Goal: Communication & Community: Share content

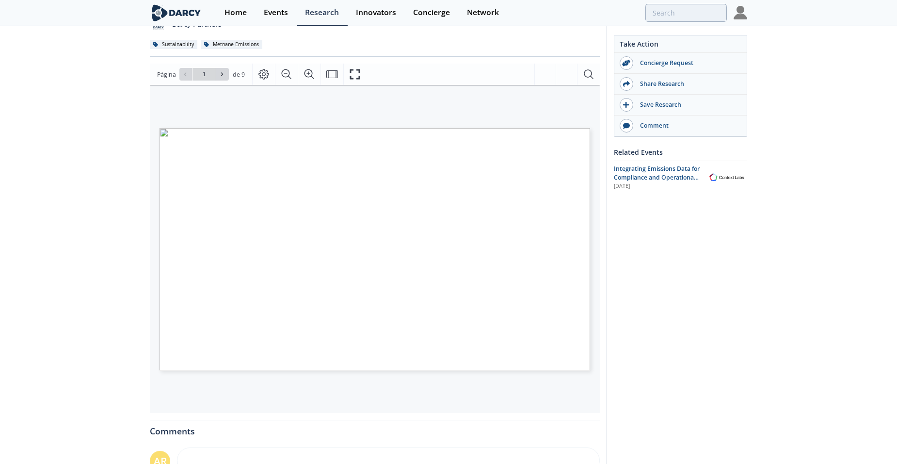
scroll to position [77, 0]
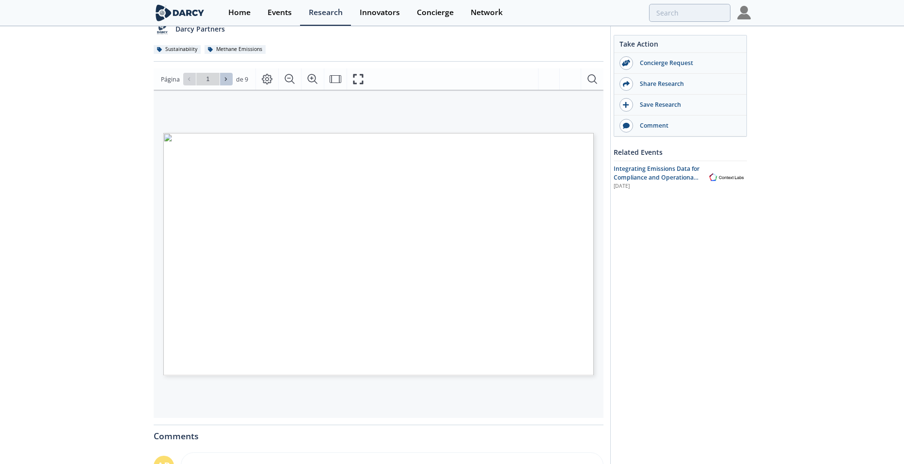
click at [226, 77] on icon at bounding box center [226, 79] width 6 height 6
type input "3"
click at [226, 77] on icon at bounding box center [226, 79] width 6 height 6
type input "4"
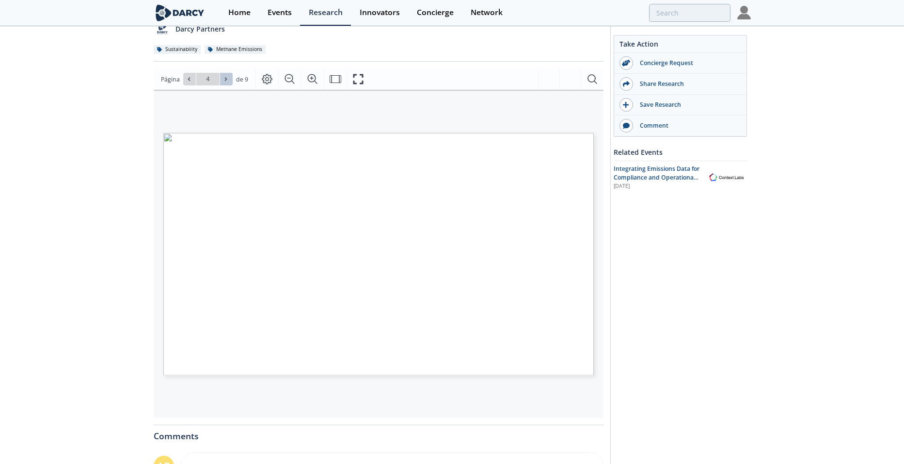
click at [226, 77] on icon at bounding box center [226, 79] width 6 height 6
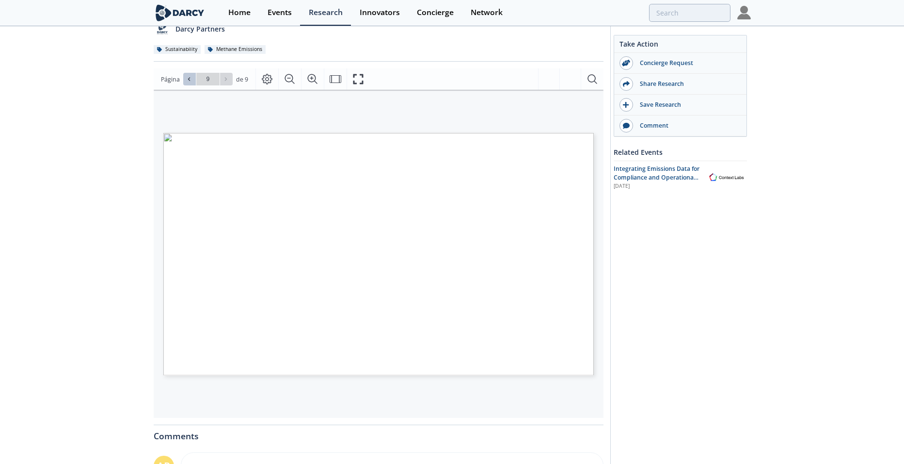
click at [190, 82] on icon at bounding box center [189, 79] width 6 height 6
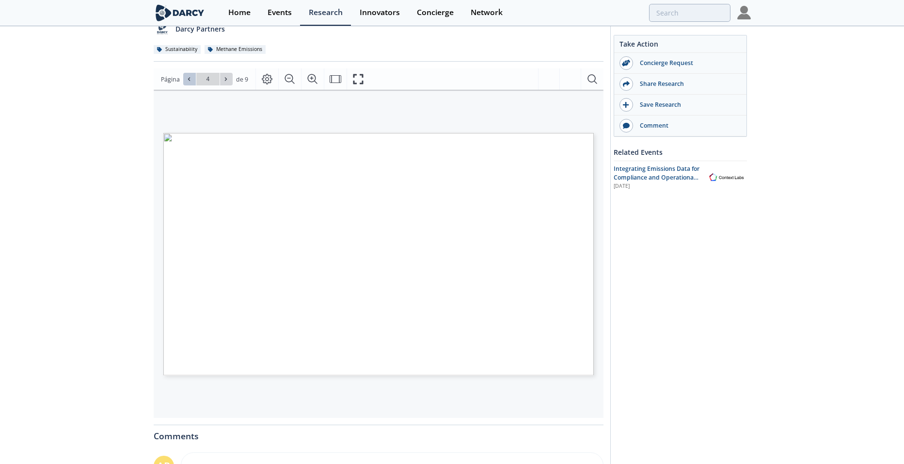
click at [190, 82] on icon at bounding box center [189, 79] width 6 height 6
type input "1"
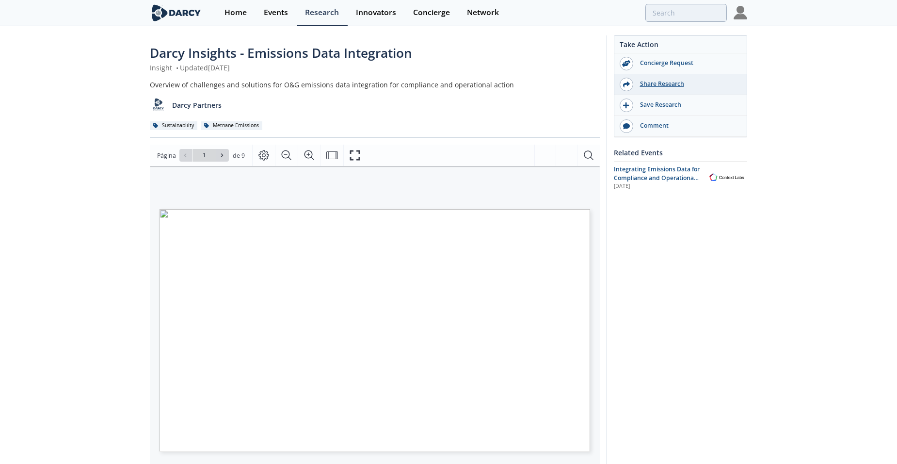
scroll to position [0, 0]
click at [664, 104] on div "Save Research" at bounding box center [687, 105] width 109 height 9
click at [664, 82] on div "Share Research" at bounding box center [687, 84] width 109 height 9
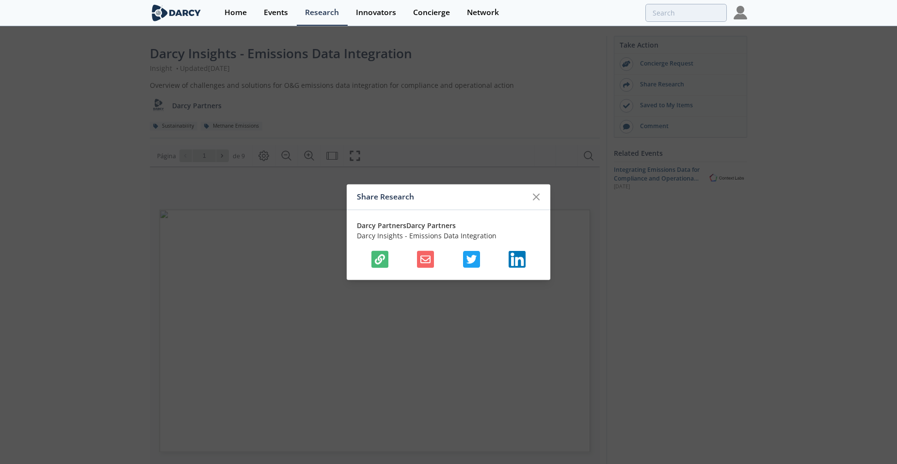
click at [425, 258] on icon "button" at bounding box center [425, 259] width 10 height 10
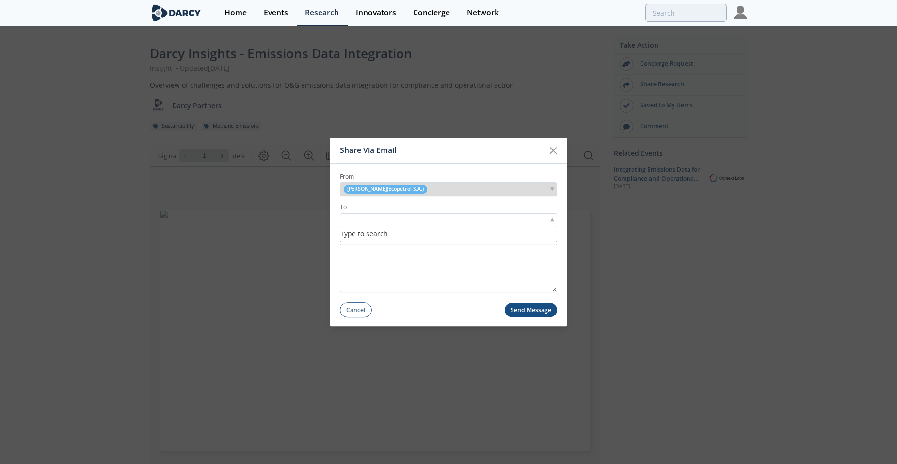
click at [436, 215] on div at bounding box center [448, 219] width 217 height 13
type input "[PERSON_NAME][EMAIL_ADDRESS][DOMAIN_NAME]"
click at [498, 218] on div "× [PERSON_NAME][EMAIL_ADDRESS][DOMAIN_NAME]" at bounding box center [448, 219] width 217 height 13
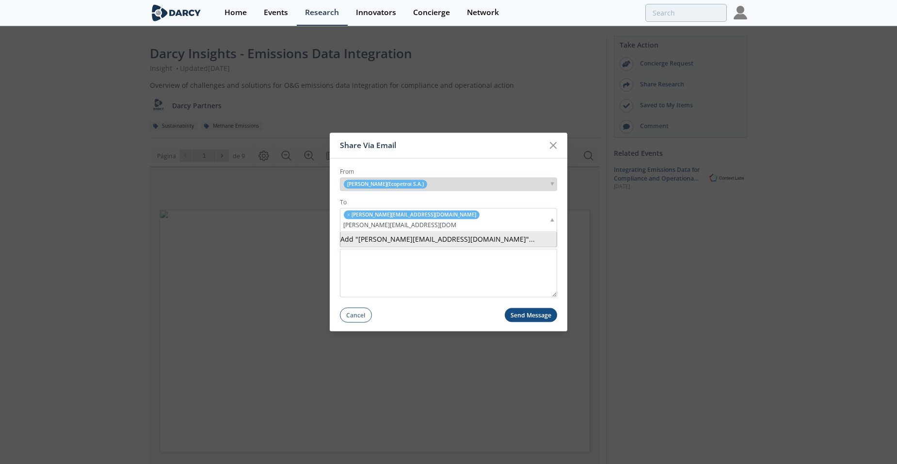
type input "[PERSON_NAME][EMAIL_ADDRESS][DOMAIN_NAME]"
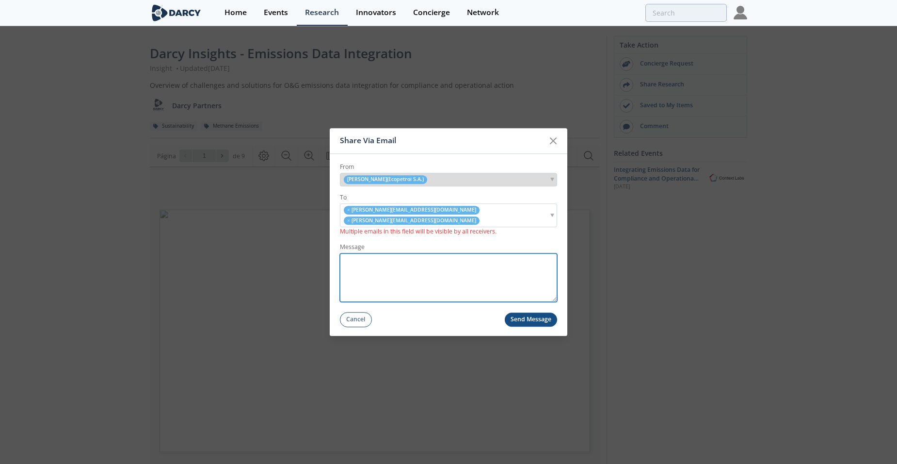
click at [483, 270] on textarea "Message" at bounding box center [448, 277] width 217 height 48
type textarea "Hay información interesante tabulada como un benchmark."
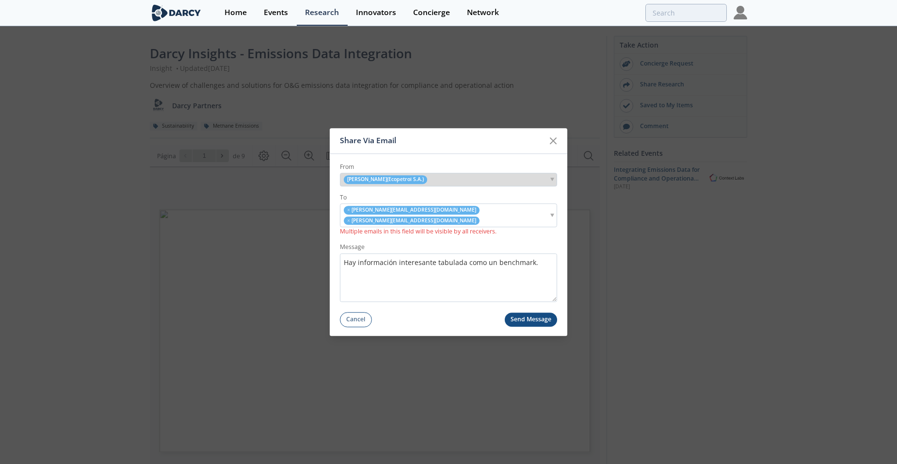
click at [536, 318] on button "Send Message" at bounding box center [531, 319] width 53 height 14
